Goal: Ask a question: Seek information or help from site administrators or community

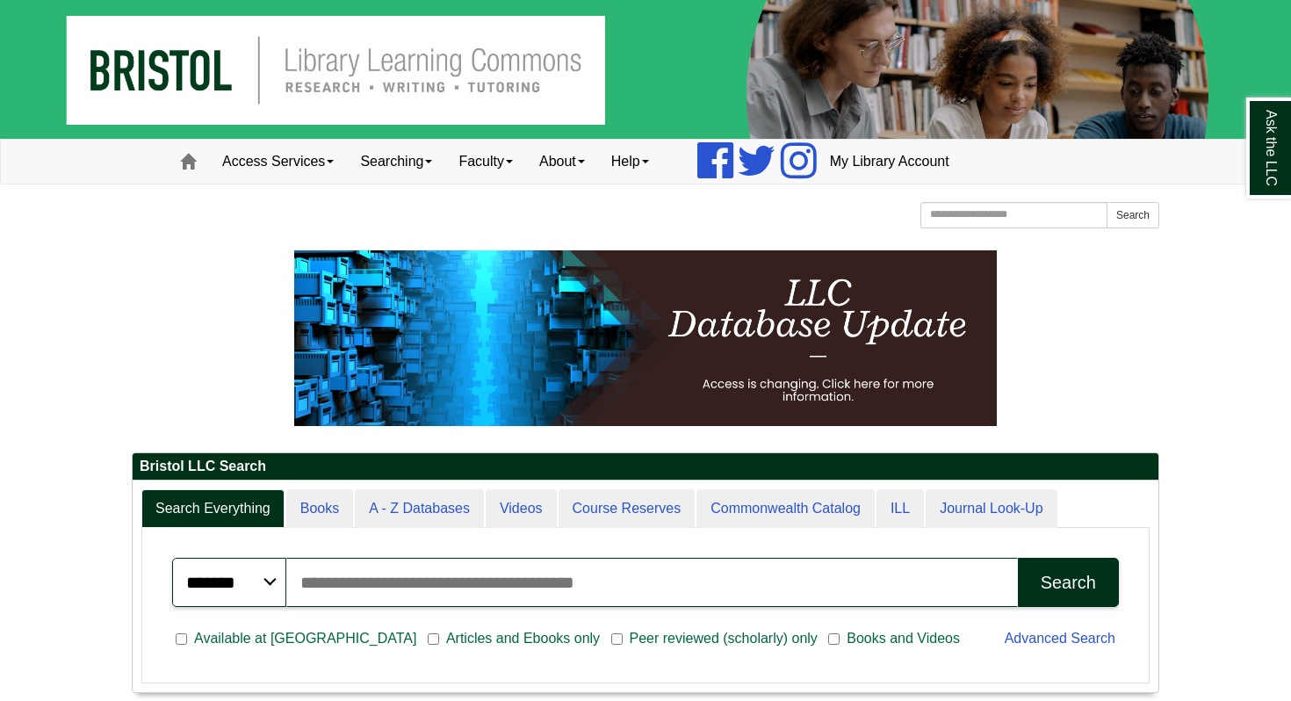
scroll to position [212, 1026]
click at [722, 591] on input "Search articles, books, journals & more" at bounding box center [651, 582] width 731 height 49
type input "**********"
click at [1018, 558] on button "Search" at bounding box center [1068, 582] width 101 height 49
click at [879, 163] on link "My Library Account" at bounding box center [890, 162] width 146 height 44
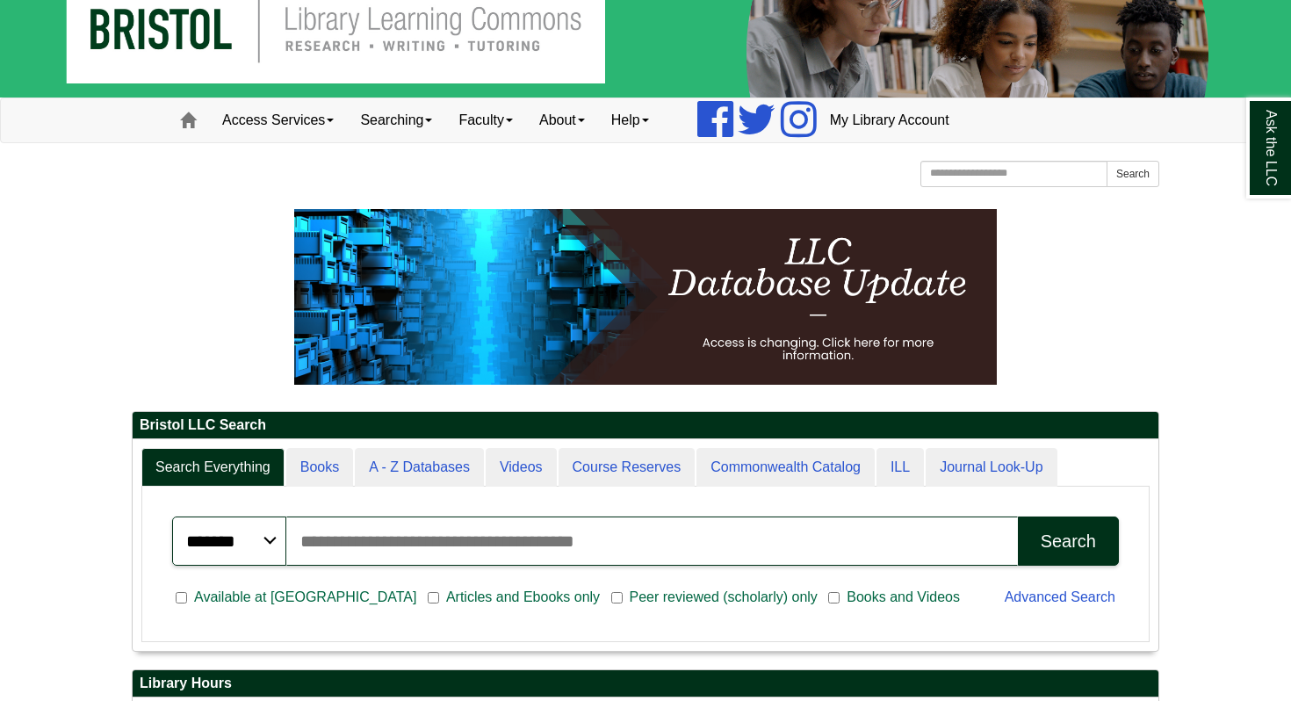
scroll to position [212, 1026]
click at [463, 547] on input "Search articles, books, journals & more" at bounding box center [651, 540] width 731 height 49
click at [463, 548] on input "Search articles, books, journals & more" at bounding box center [651, 540] width 731 height 49
paste input "**********"
click at [1018, 516] on button "Search" at bounding box center [1068, 540] width 101 height 49
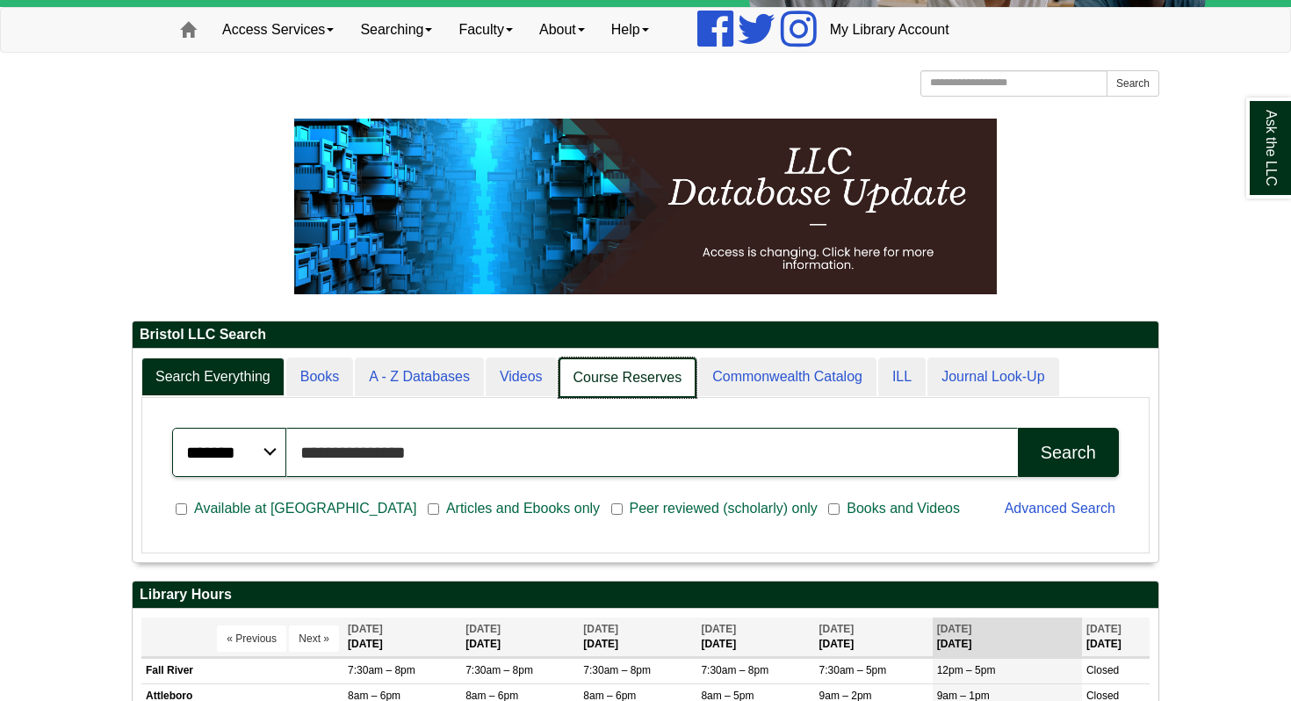
scroll to position [320, 0]
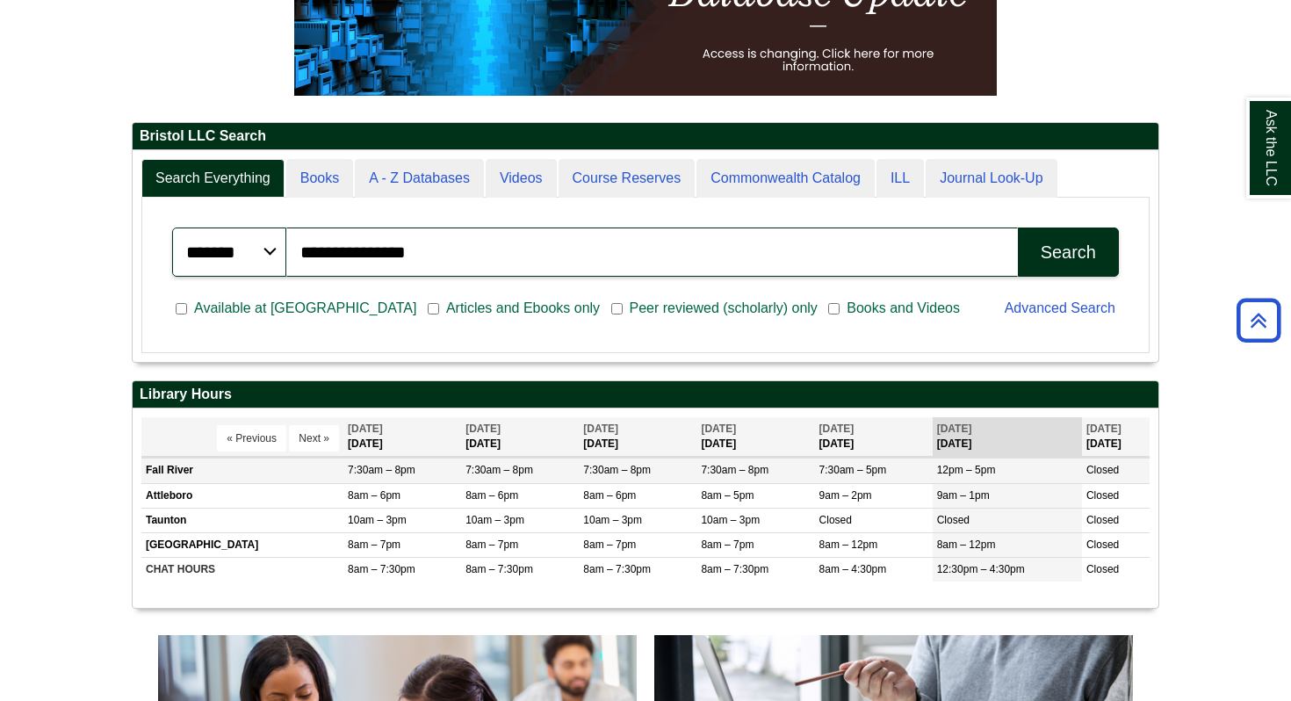
click at [556, 471] on td "7:30am – 8pm" at bounding box center [520, 470] width 118 height 25
click at [669, 277] on div "**********" at bounding box center [646, 252] width 968 height 70
click at [659, 259] on input "**********" at bounding box center [651, 251] width 731 height 49
type input "*"
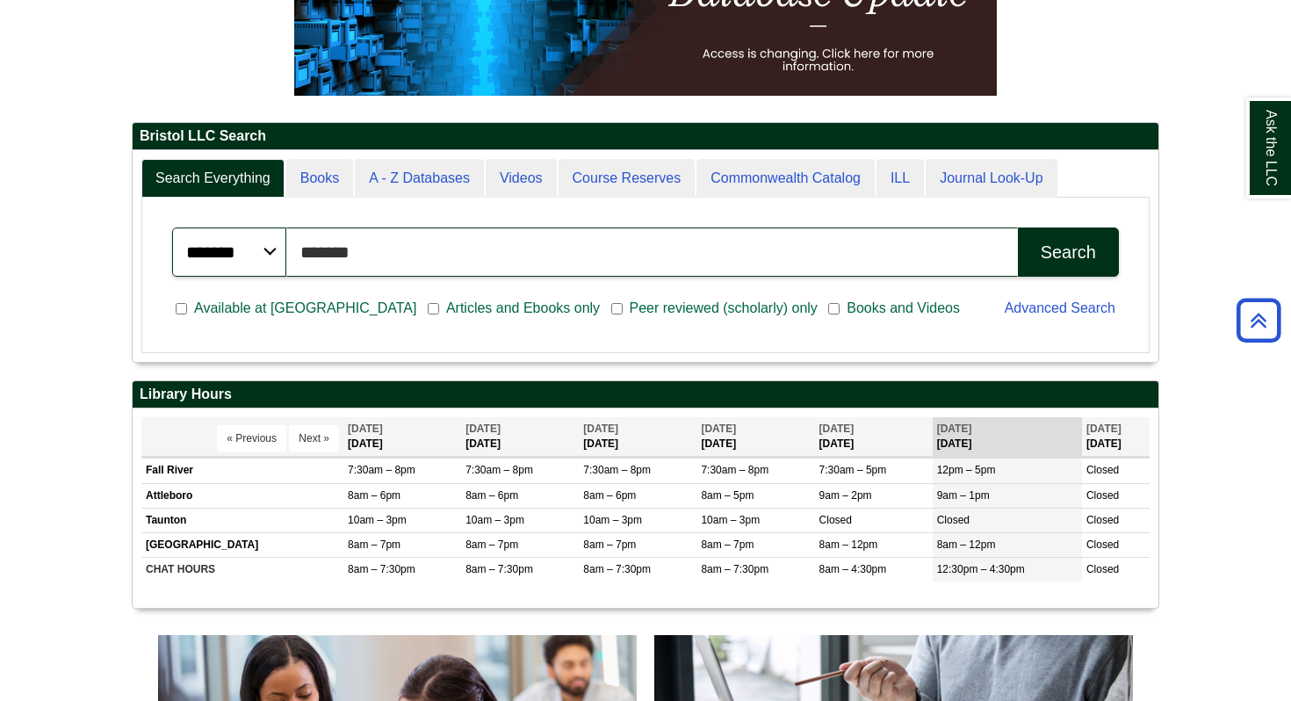
type input "*******"
click at [1030, 246] on button "Search" at bounding box center [1068, 251] width 101 height 49
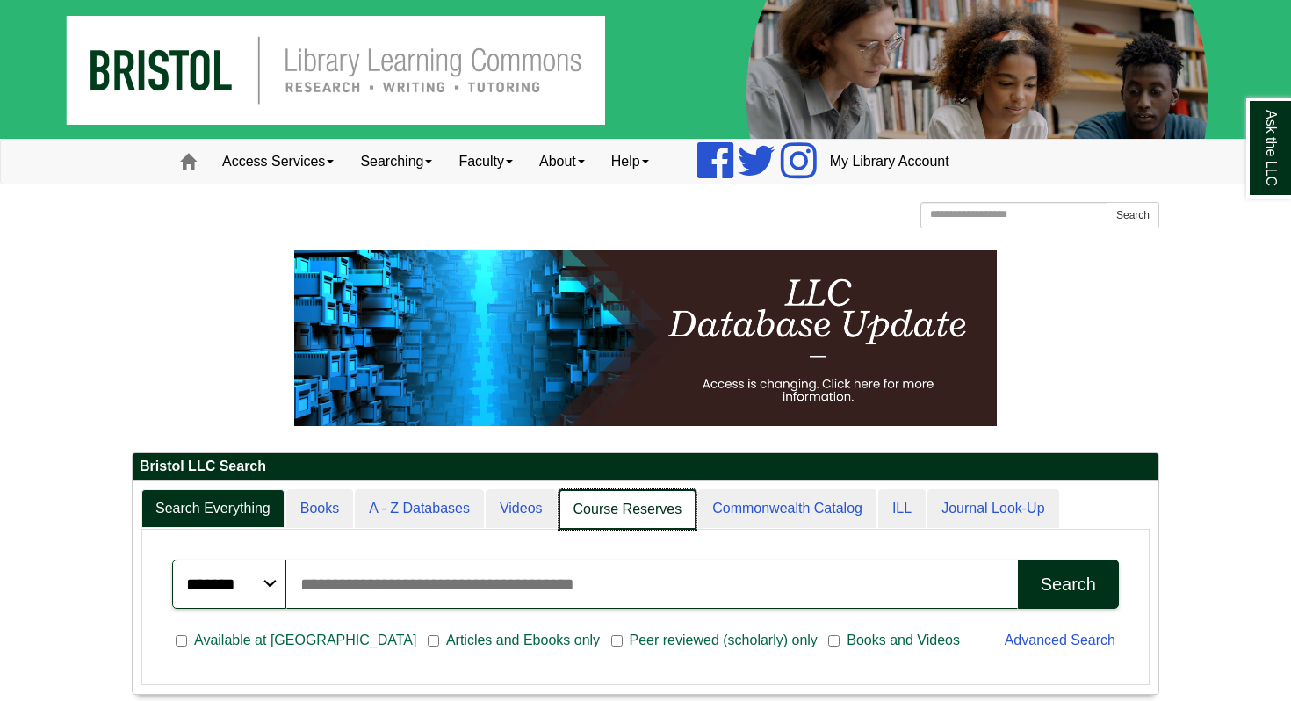
scroll to position [213, 1026]
click at [620, 522] on link "Course Reserves" at bounding box center [627, 509] width 139 height 41
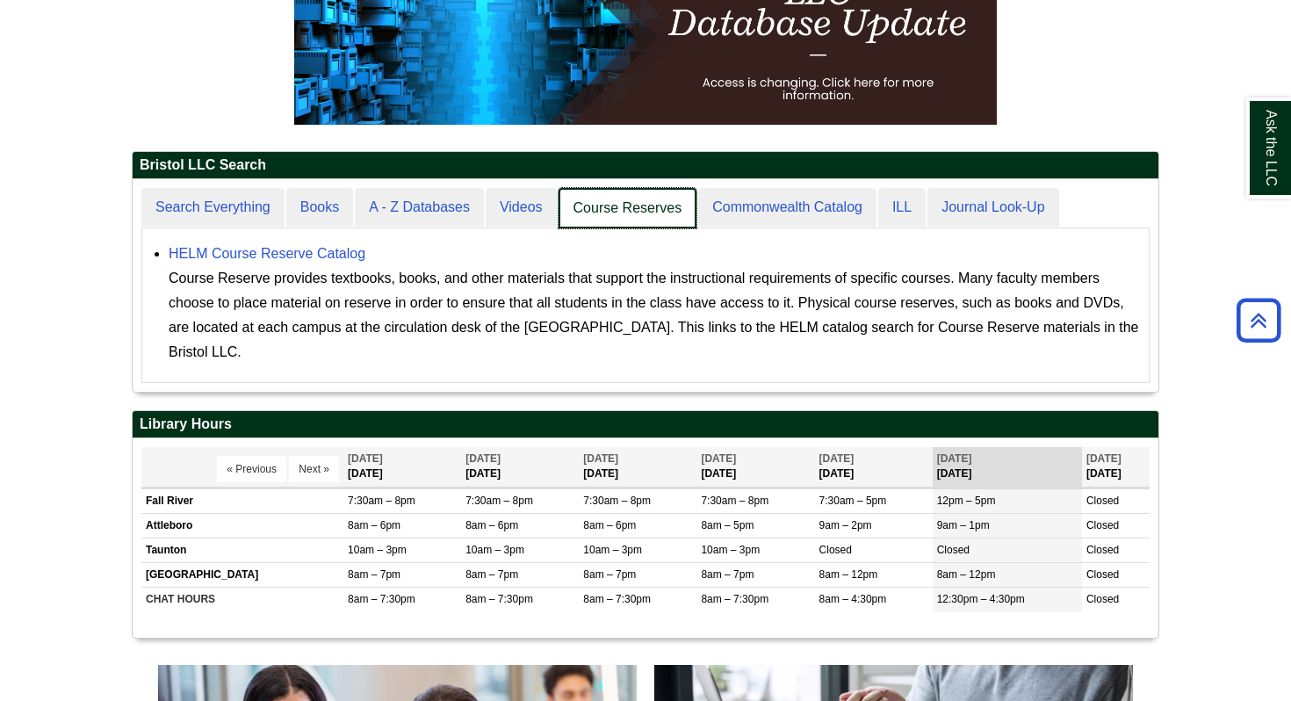
scroll to position [212, 1026]
click at [614, 208] on link "Course Reserves" at bounding box center [627, 208] width 139 height 41
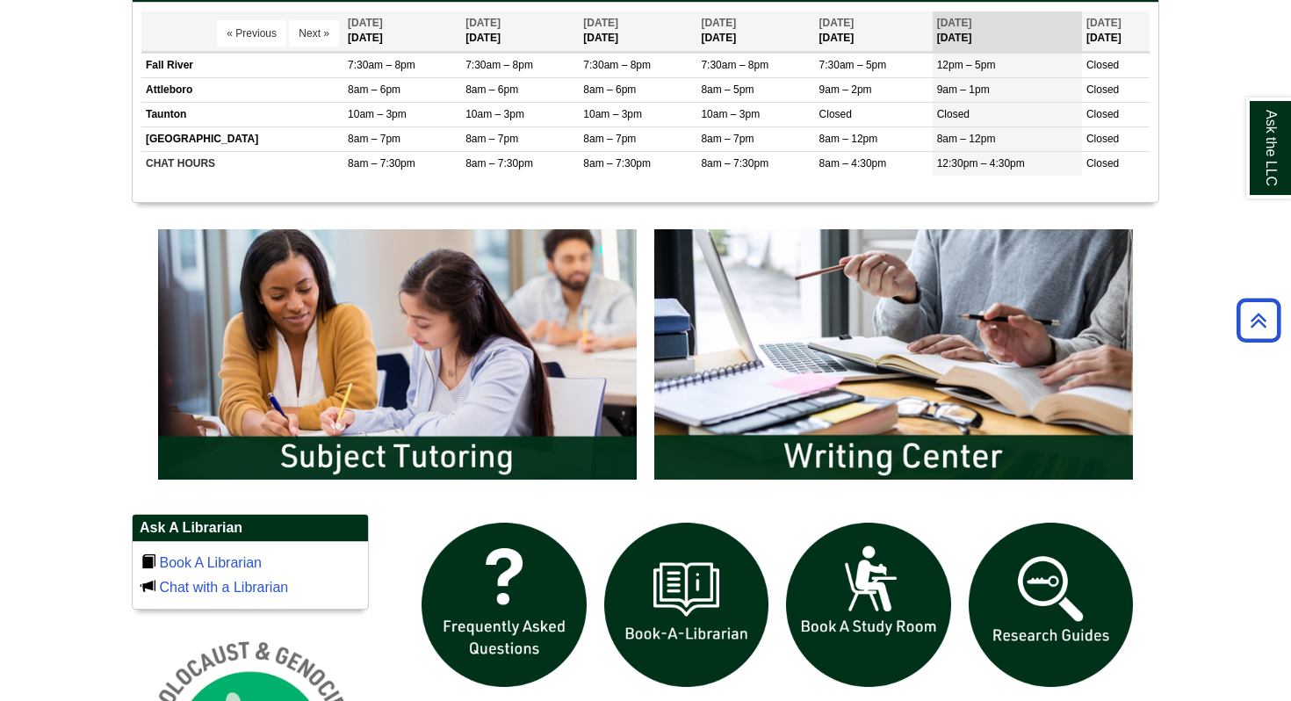
scroll to position [769, 0]
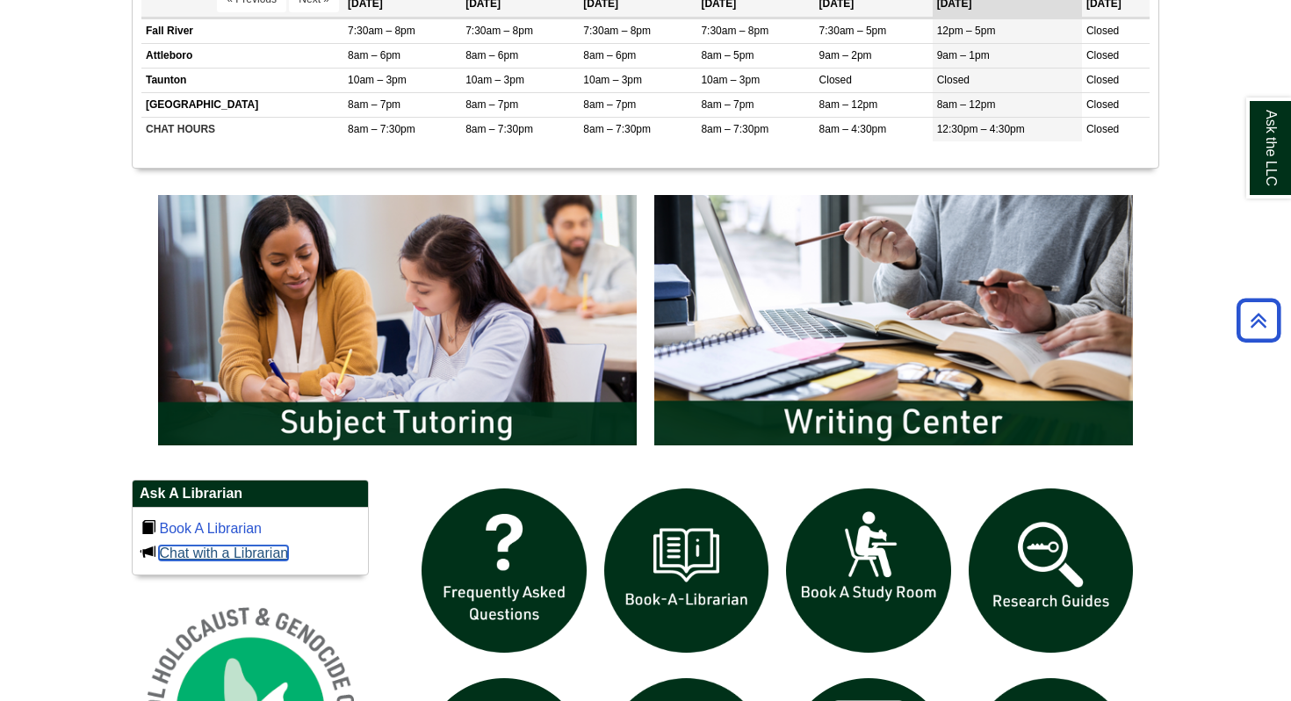
click at [234, 550] on link "Chat with a Librarian" at bounding box center [223, 552] width 129 height 15
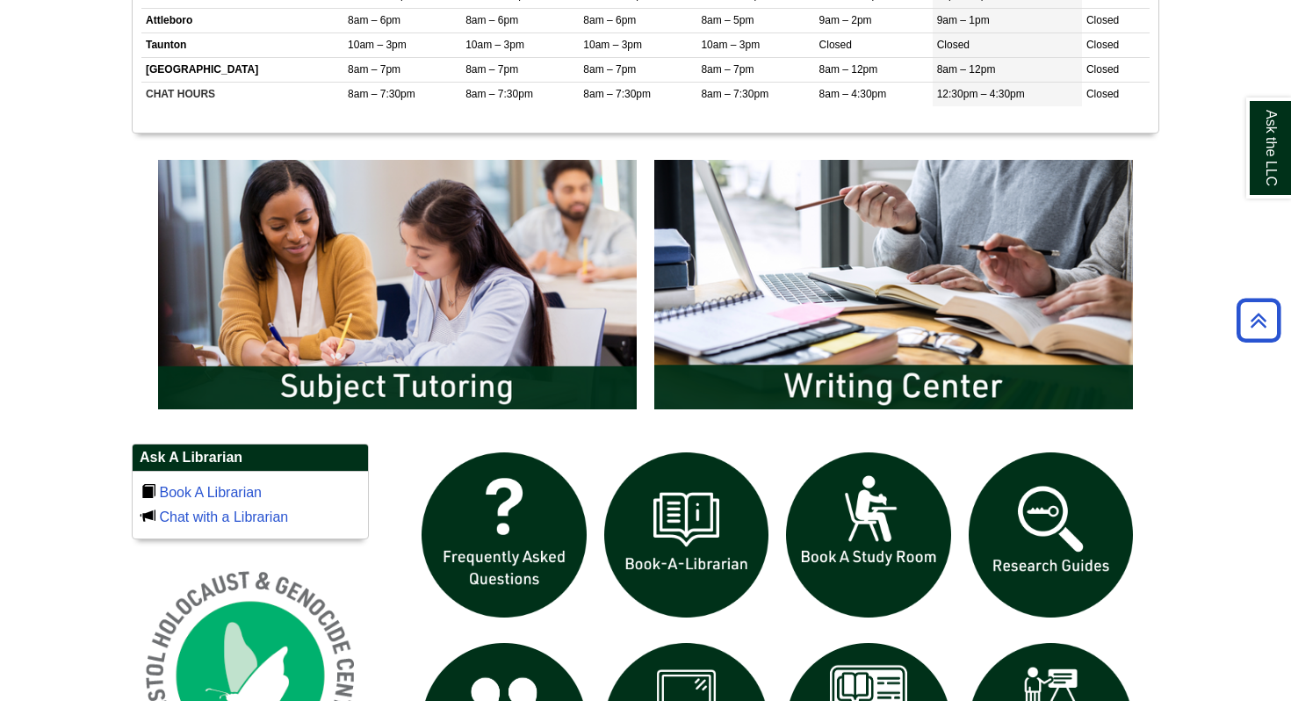
scroll to position [816, 0]
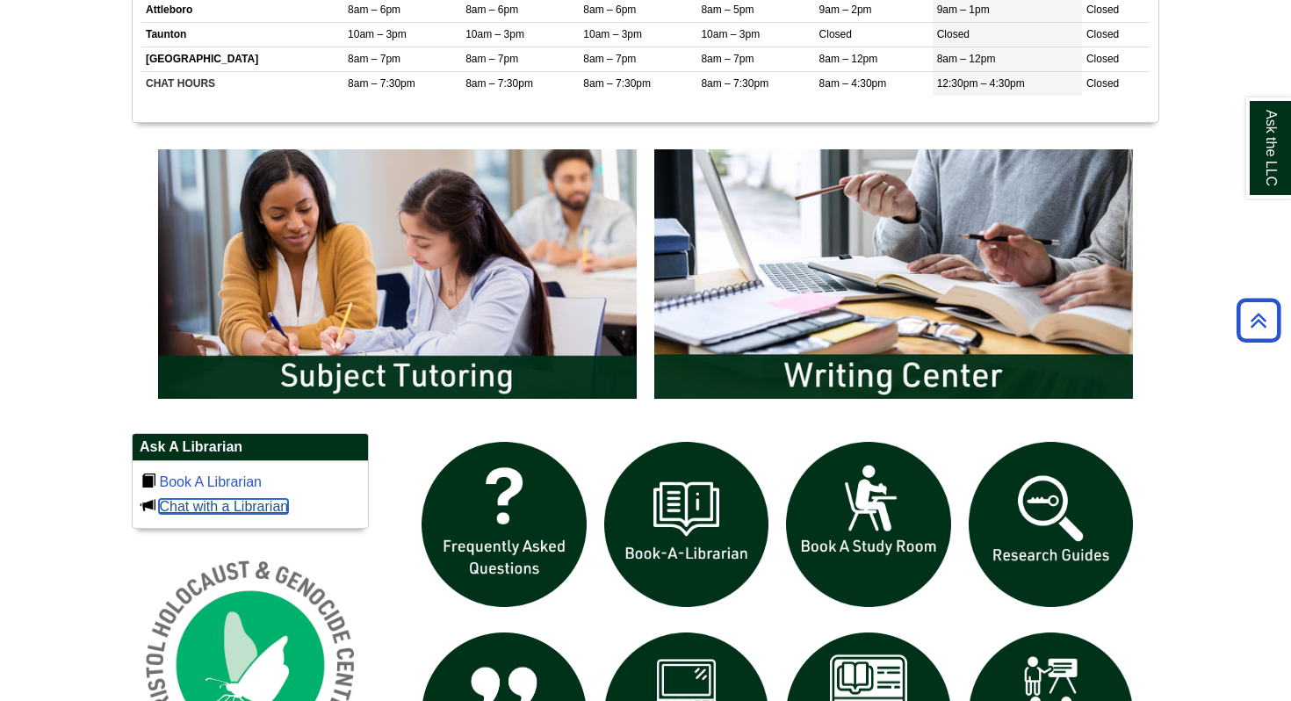
click at [227, 499] on link "Chat with a Librarian" at bounding box center [223, 506] width 129 height 15
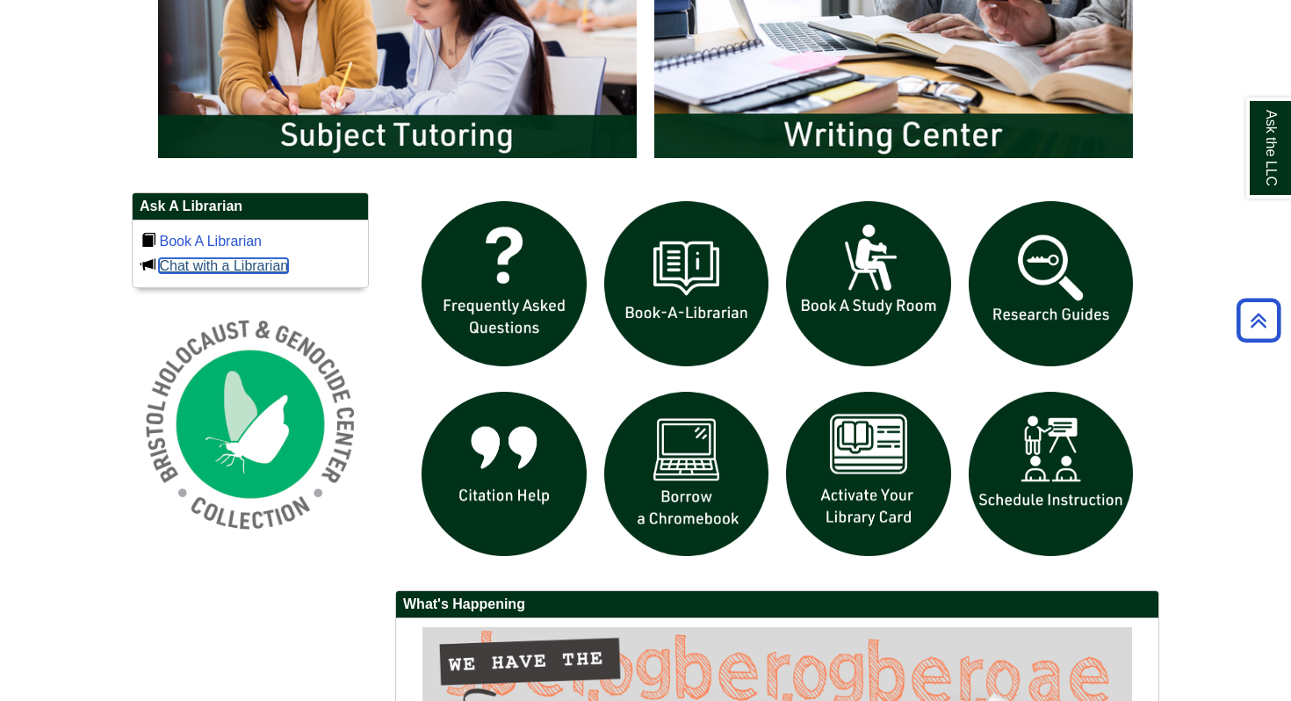
scroll to position [1088, 0]
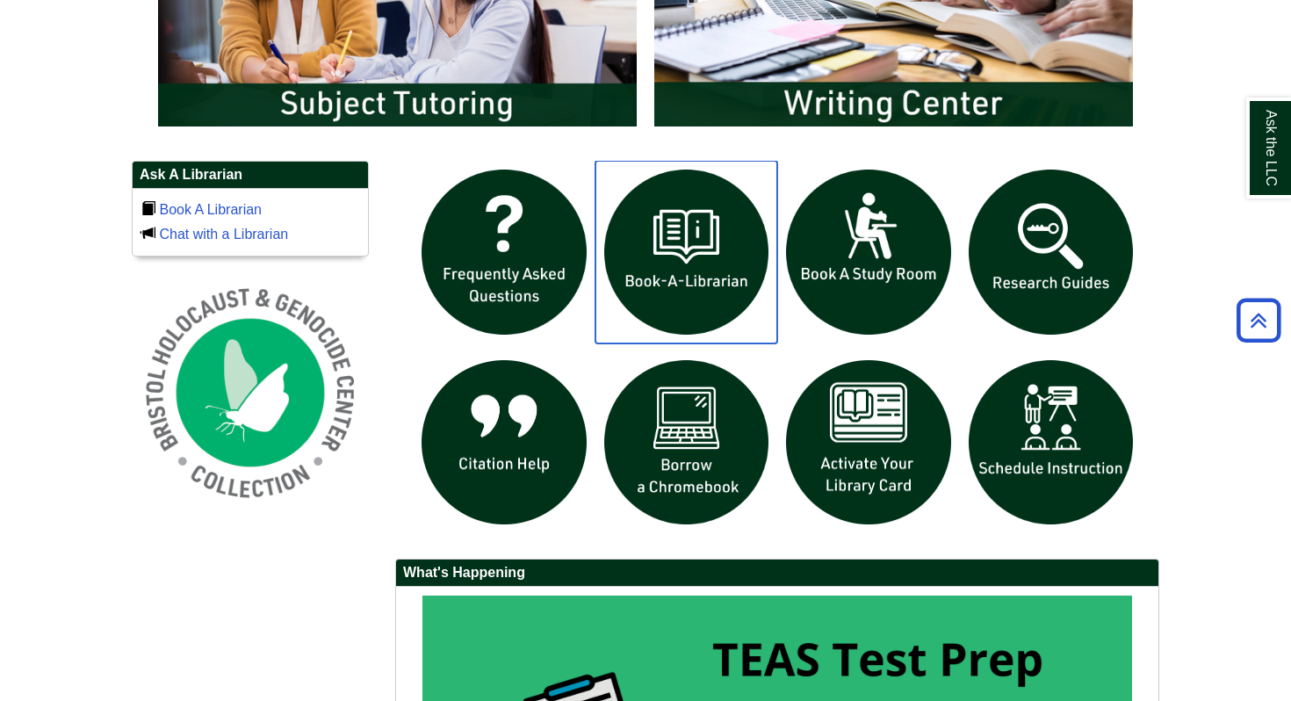
click at [692, 252] on img "slideshow" at bounding box center [686, 252] width 183 height 183
